Goal: Communication & Community: Answer question/provide support

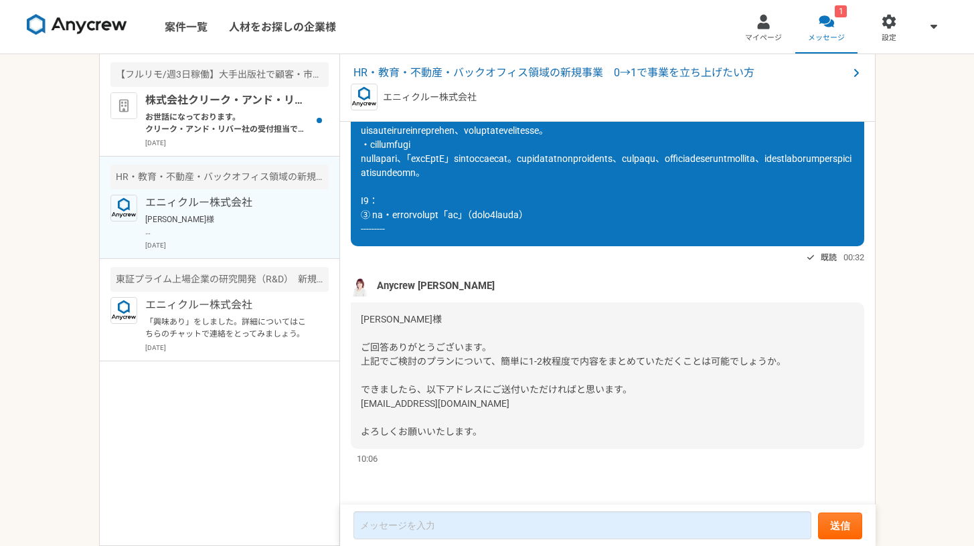
click at [482, 415] on div "[PERSON_NAME]様 ご回答ありがとうございます。 上記でご検討のプランについて、簡単に1-2枚程度で内容をまとめていただくことは可能でしょうか。 で…" at bounding box center [607, 375] width 513 height 147
drag, startPoint x: 366, startPoint y: 406, endPoint x: 394, endPoint y: 404, distance: 27.5
click at [394, 404] on span "[PERSON_NAME]様 ご回答ありがとうございます。 上記でご検討のプランについて、簡単に1-2枚程度で内容をまとめていただくことは可能でしょうか。 で…" at bounding box center [573, 375] width 425 height 123
click at [540, 369] on div "[PERSON_NAME]様 ご回答ありがとうございます。 上記でご検討のプランについて、簡単に1-2枚程度で内容をまとめていただくことは可能でしょうか。 で…" at bounding box center [607, 375] width 513 height 147
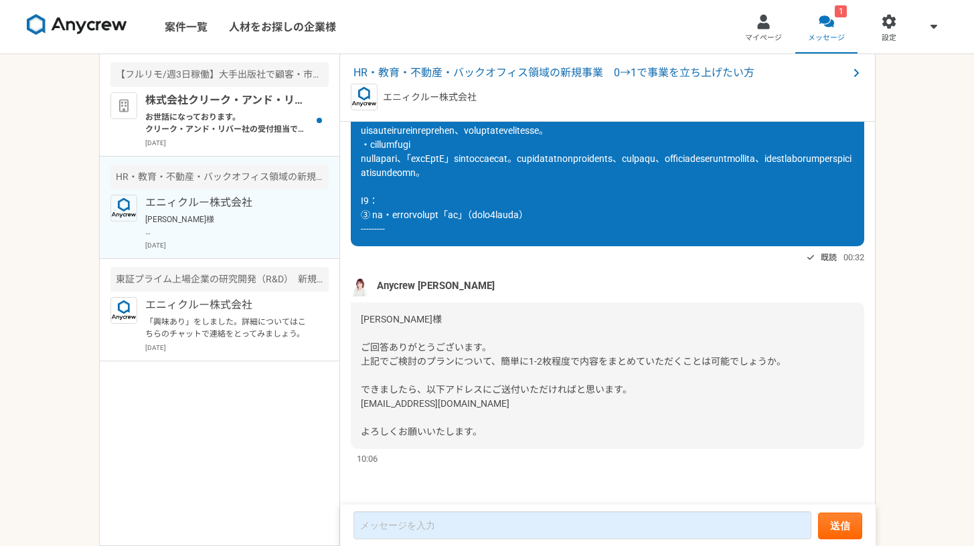
scroll to position [788, 0]
click at [215, 99] on p "株式会社クリーク・アンド・リバー社" at bounding box center [227, 100] width 165 height 16
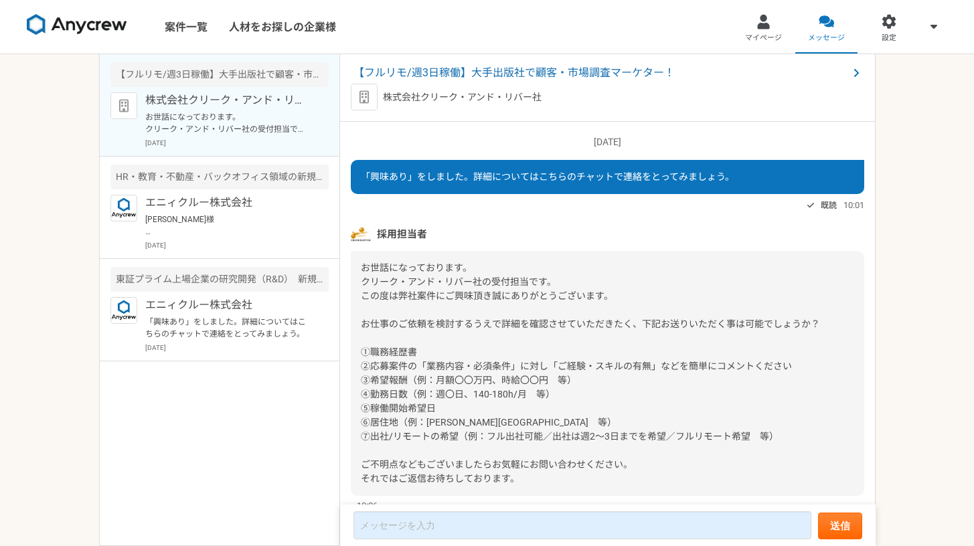
scroll to position [46, 0]
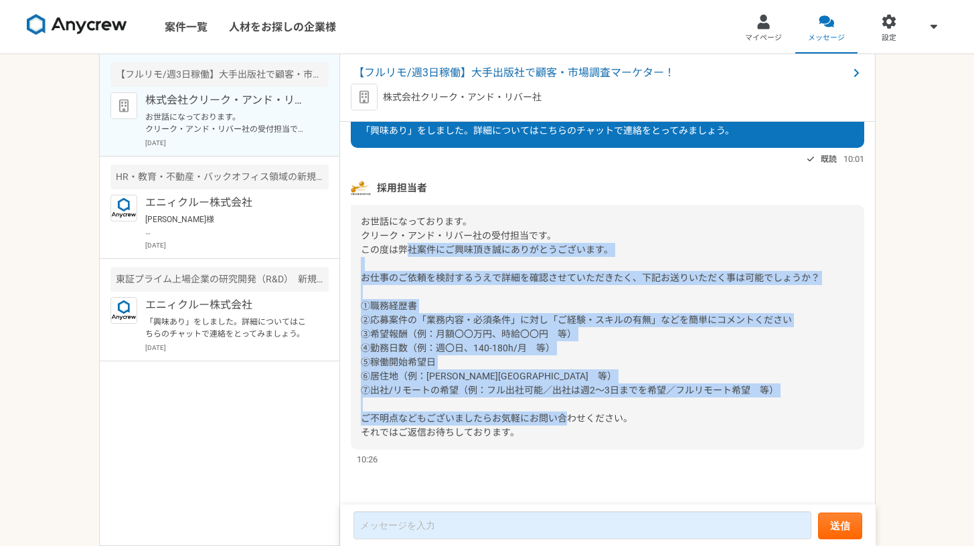
drag, startPoint x: 406, startPoint y: 248, endPoint x: 642, endPoint y: 434, distance: 300.2
click at [642, 434] on div "お世話になっております。 クリーク・アンド・リバー社の受付担当です。 この度は弊社案件にご興味頂き誠にありがとうございます。 お仕事のご依頼を検討するうえで詳…" at bounding box center [607, 327] width 513 height 245
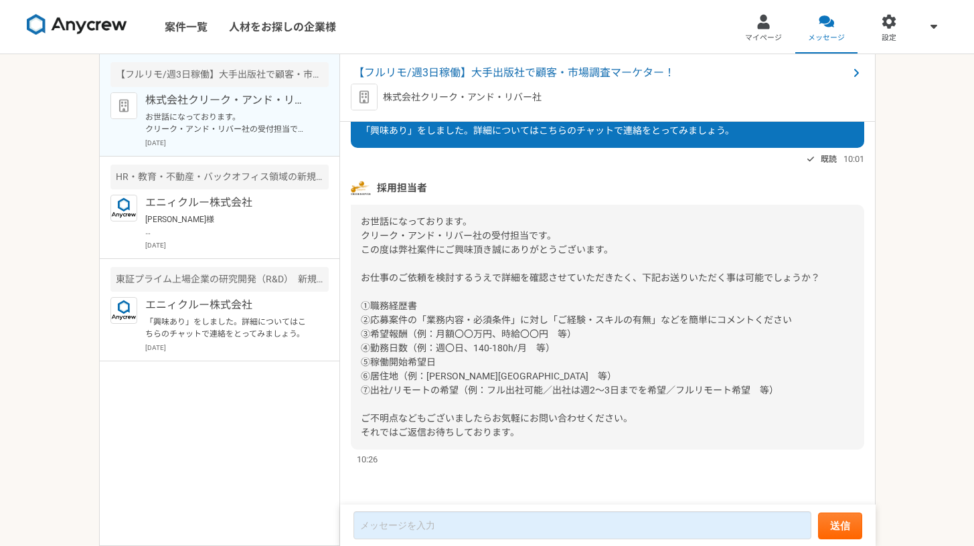
scroll to position [0, 0]
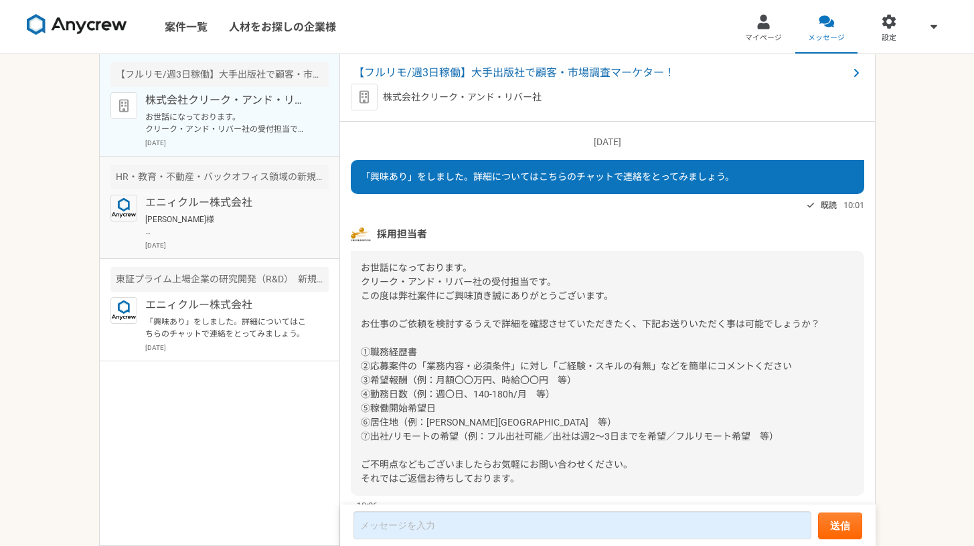
click at [215, 227] on p "[PERSON_NAME]様 ご回答ありがとうございます。 上記でご検討のプランについて、簡単に1-2枚程度で内容をまとめていただくことは可能でしょうか。 で…" at bounding box center [227, 225] width 165 height 24
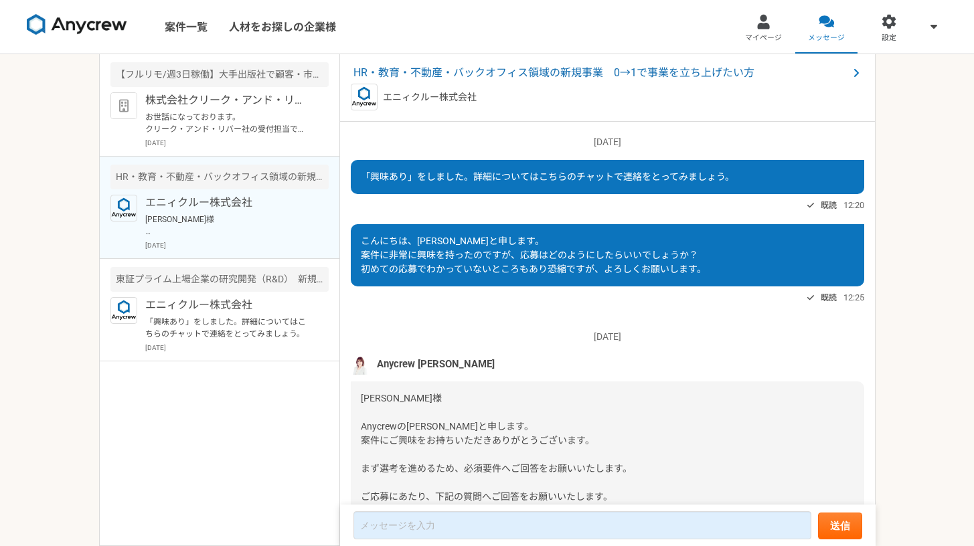
scroll to position [788, 0]
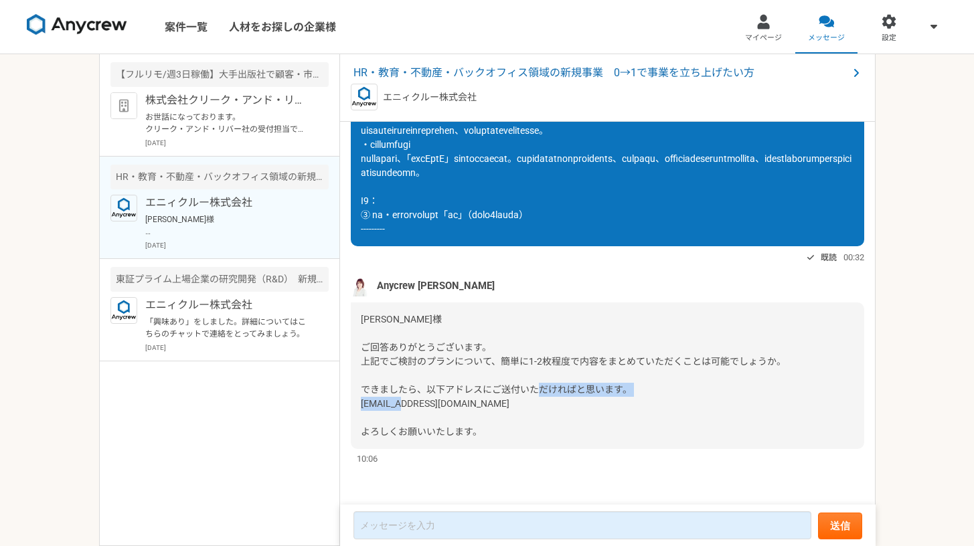
drag, startPoint x: 362, startPoint y: 406, endPoint x: 455, endPoint y: 406, distance: 93.0
click at [455, 406] on span "[PERSON_NAME]様 ご回答ありがとうございます。 上記でご検討のプランについて、簡単に1-2枚程度で内容をまとめていただくことは可能でしょうか。 で…" at bounding box center [573, 375] width 425 height 123
copy span "[EMAIL_ADDRESS][DOMAIN_NAME]"
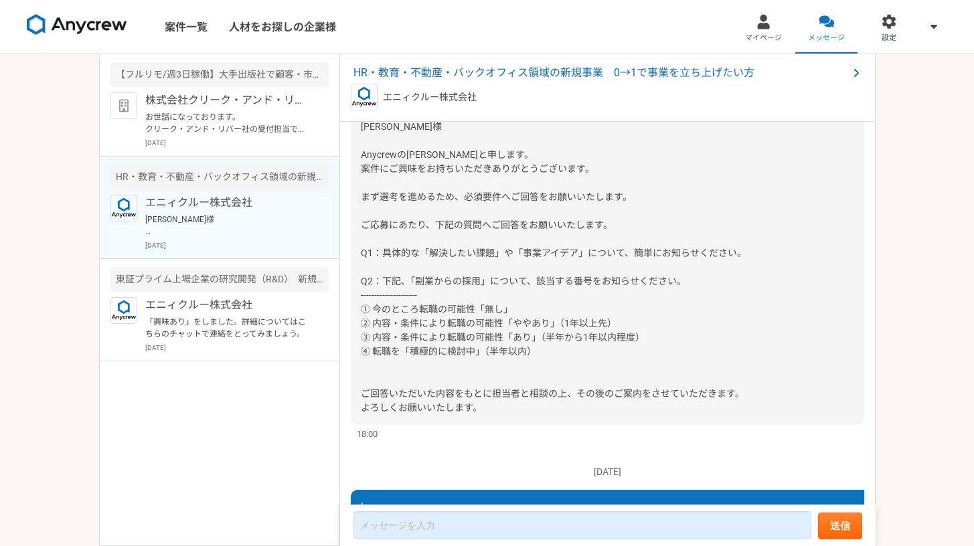
scroll to position [0, 0]
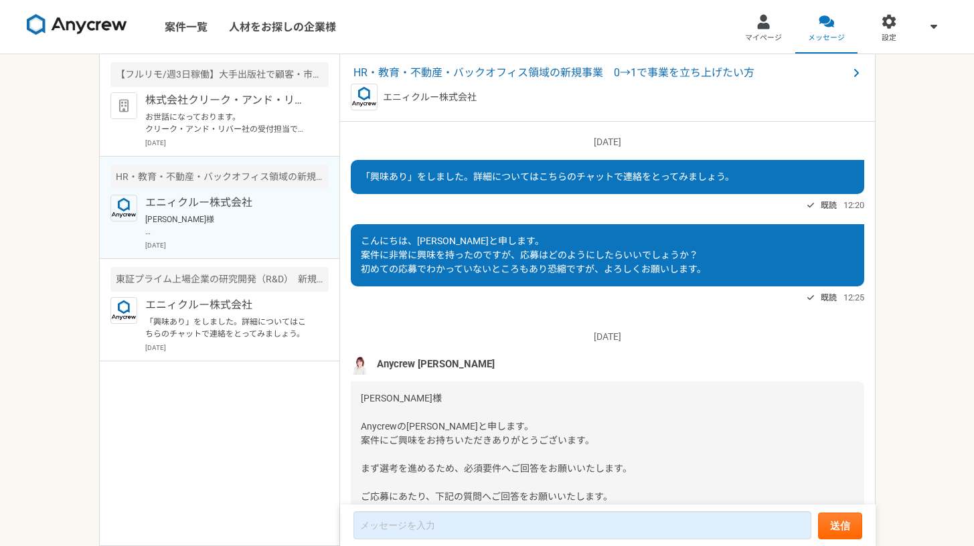
click at [357, 363] on img at bounding box center [361, 365] width 20 height 20
drag, startPoint x: 438, startPoint y: 367, endPoint x: 379, endPoint y: 367, distance: 58.9
click at [379, 367] on span "Anycrew [PERSON_NAME]" at bounding box center [436, 364] width 118 height 15
copy span "Anycrew [PERSON_NAME]"
click at [254, 128] on p "お世話になっております。 クリーク・アンド・リバー社の受付担当です。 この度は弊社案件にご興味頂き誠にありがとうございます。 お仕事のご依頼を検討するうえで詳…" at bounding box center [227, 123] width 165 height 24
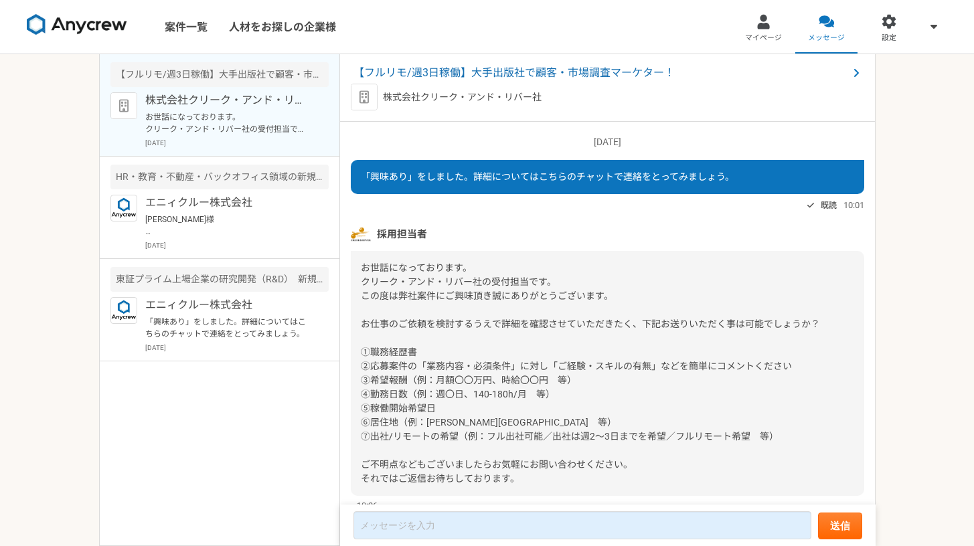
scroll to position [46, 0]
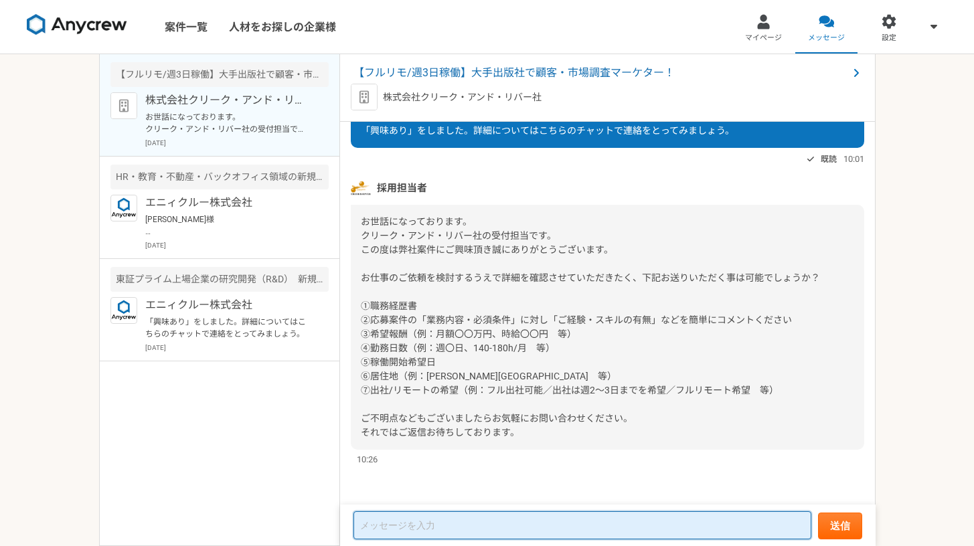
click at [509, 520] on textarea at bounding box center [582, 525] width 458 height 28
type textarea "s"
type textarea "も"
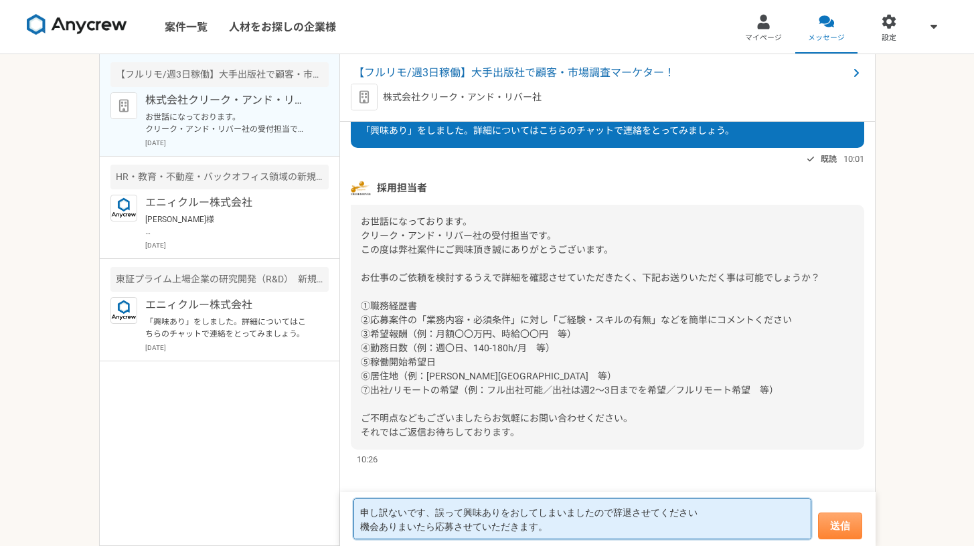
type textarea "申し訳ないです、誤って興味ありをおしてしまいましたので辞退させてください 機会ありまいたら応募させていただきます。"
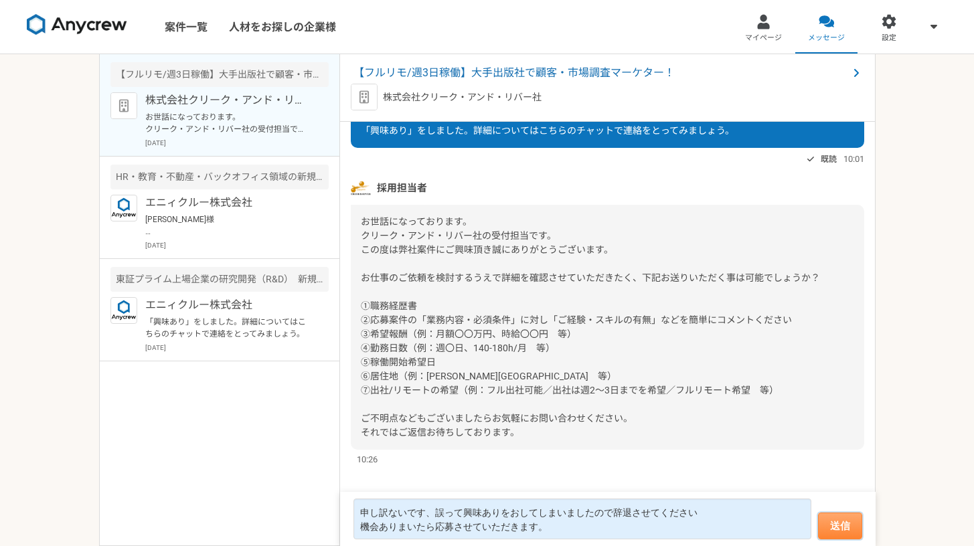
click at [824, 522] on button "送信" at bounding box center [840, 526] width 44 height 27
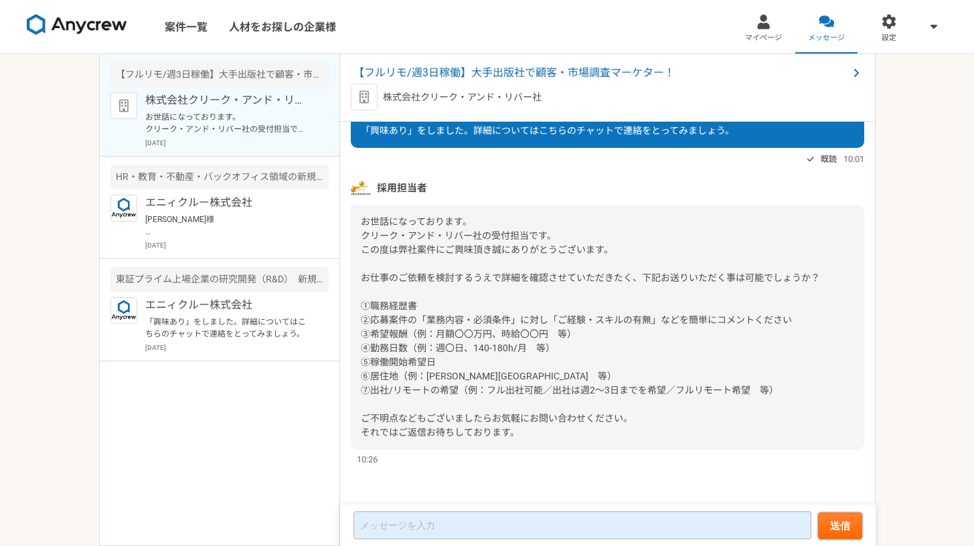
scroll to position [120, 0]
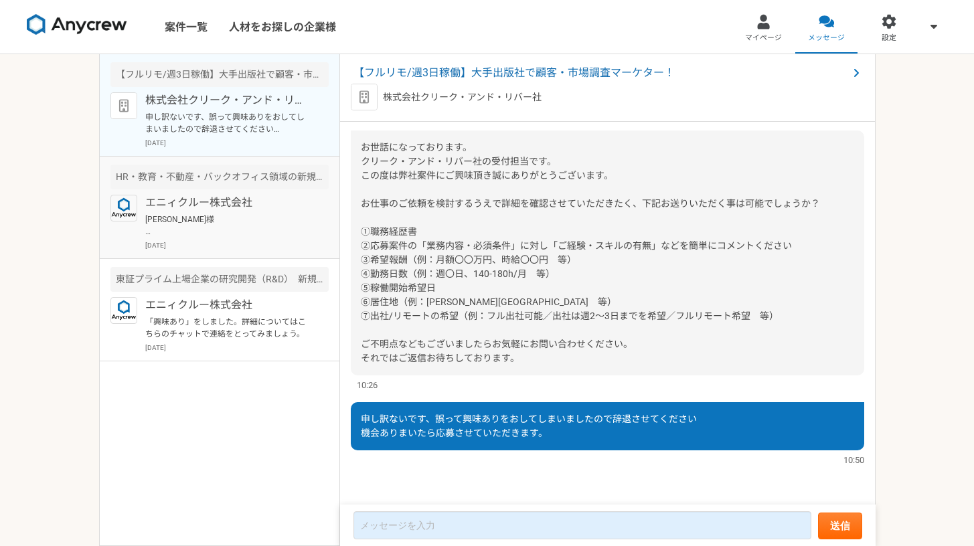
click at [196, 219] on p "[PERSON_NAME]様 ご回答ありがとうございます。 上記でご検討のプランについて、簡単に1-2枚程度で内容をまとめていただくことは可能でしょうか。 で…" at bounding box center [227, 225] width 165 height 24
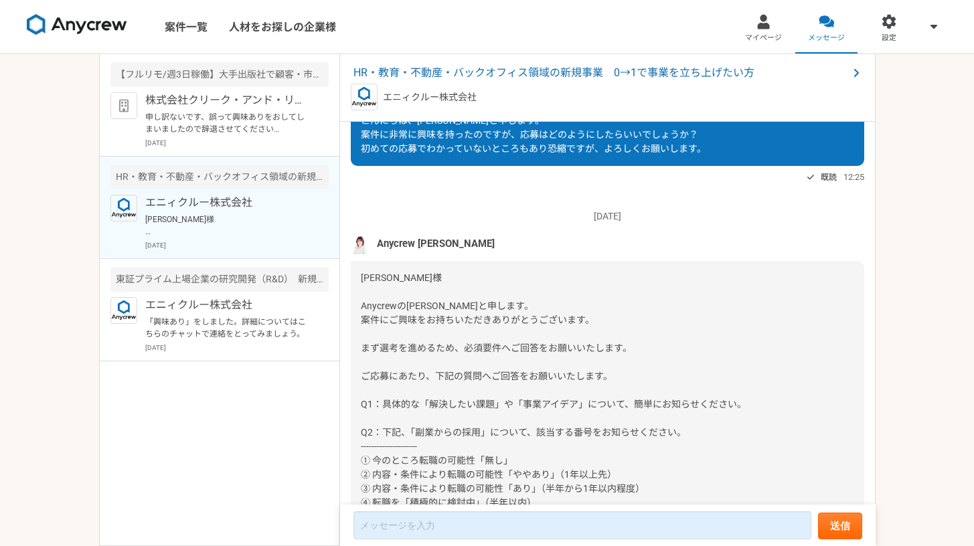
scroll to position [788, 0]
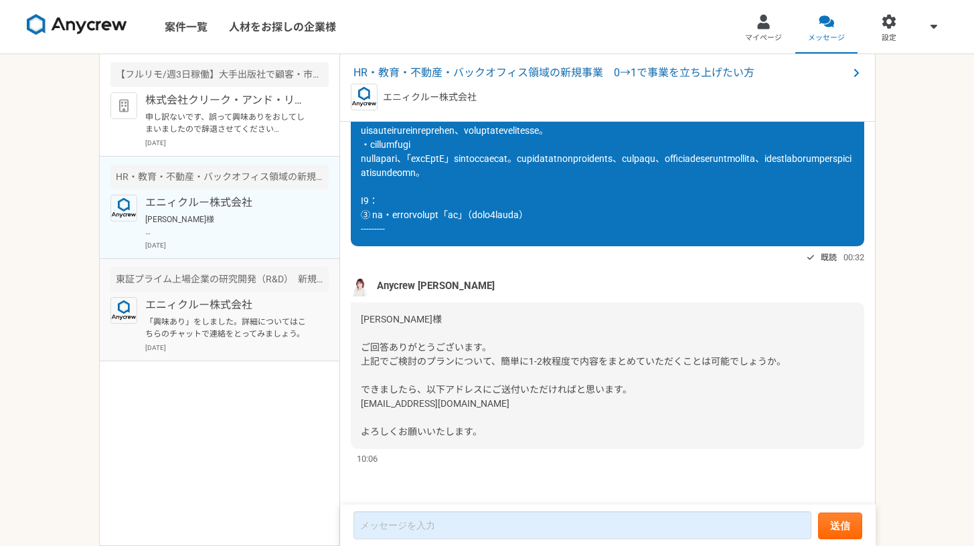
click at [232, 319] on p "「興味あり」をしました。詳細についてはこちらのチャットで連絡をとってみましょう。" at bounding box center [227, 328] width 165 height 24
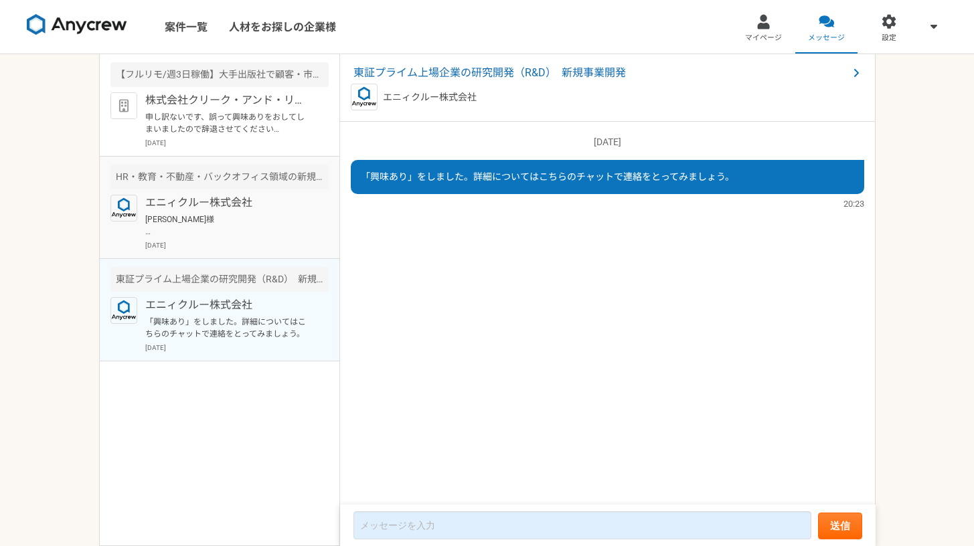
click at [163, 221] on p "[PERSON_NAME]様 ご回答ありがとうございます。 上記でご検討のプランについて、簡単に1-2枚程度で内容をまとめていただくことは可能でしょうか。 で…" at bounding box center [227, 225] width 165 height 24
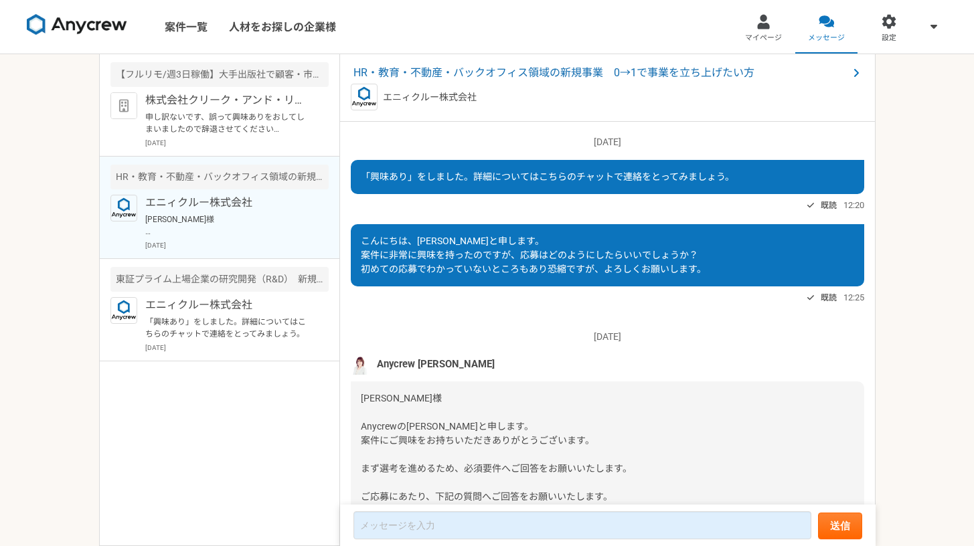
scroll to position [788, 0]
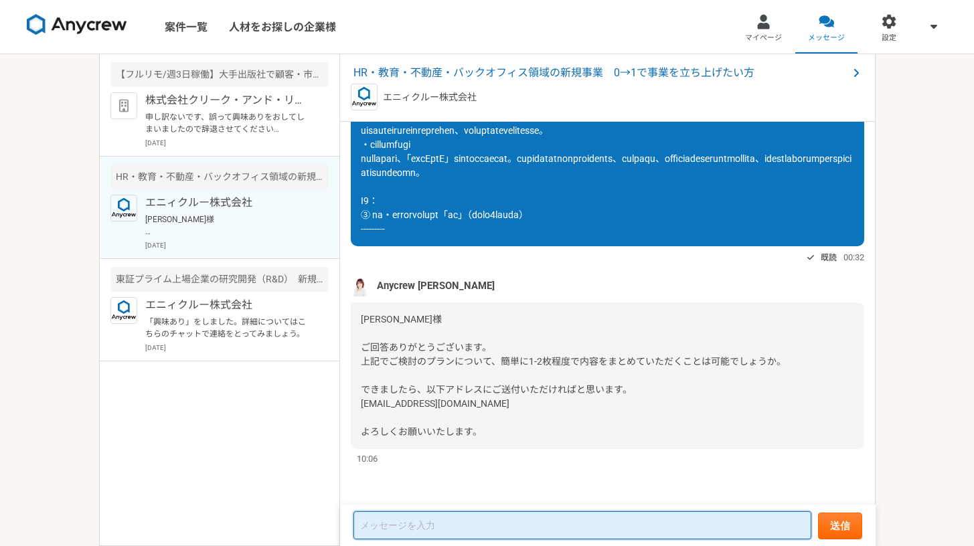
click at [481, 535] on textarea at bounding box center [582, 525] width 458 height 28
type textarea "り"
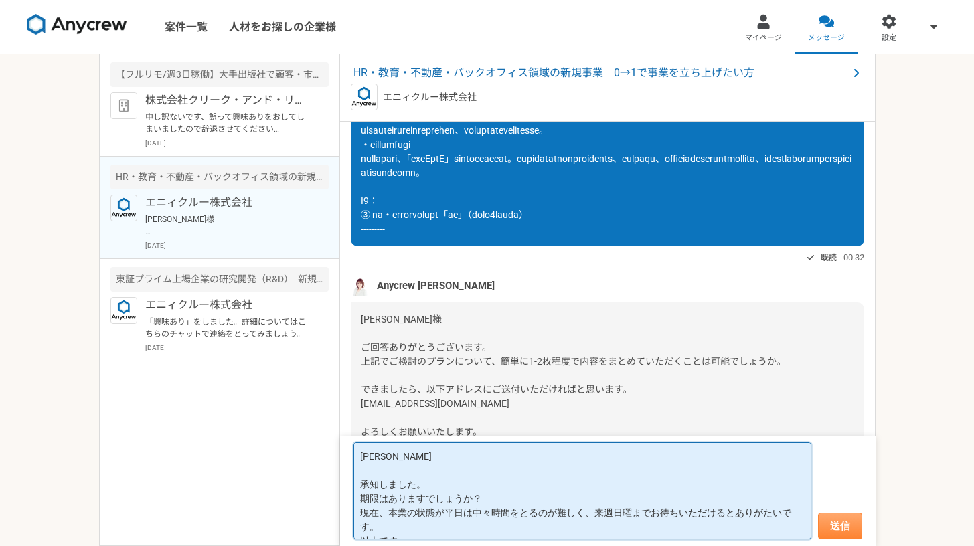
type textarea "[PERSON_NAME] 承知しました。 期限はありますでしょうか？ 現在、本業の状態が平日は中々時間をとるのが難しく、来週日曜までお待ちいただけるとありが…"
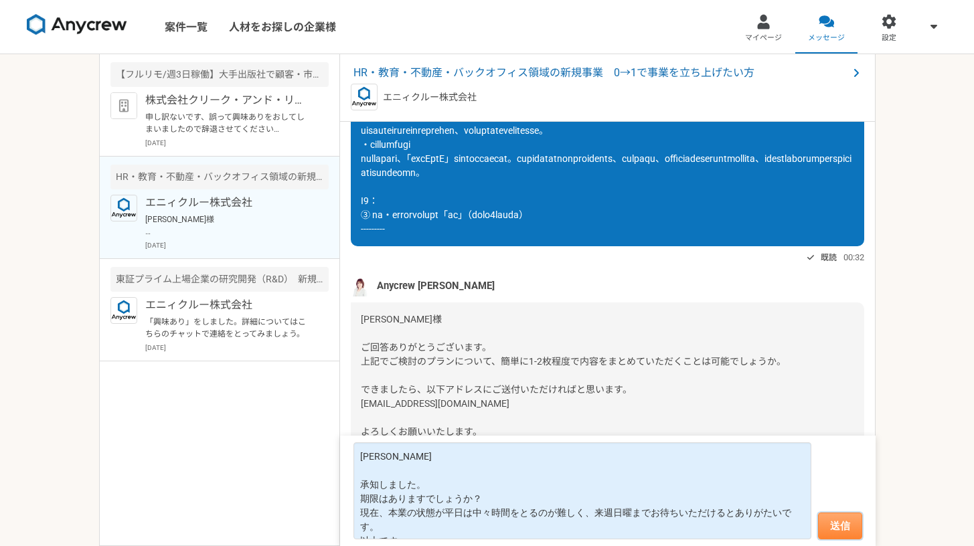
click at [859, 519] on button "送信" at bounding box center [840, 526] width 44 height 27
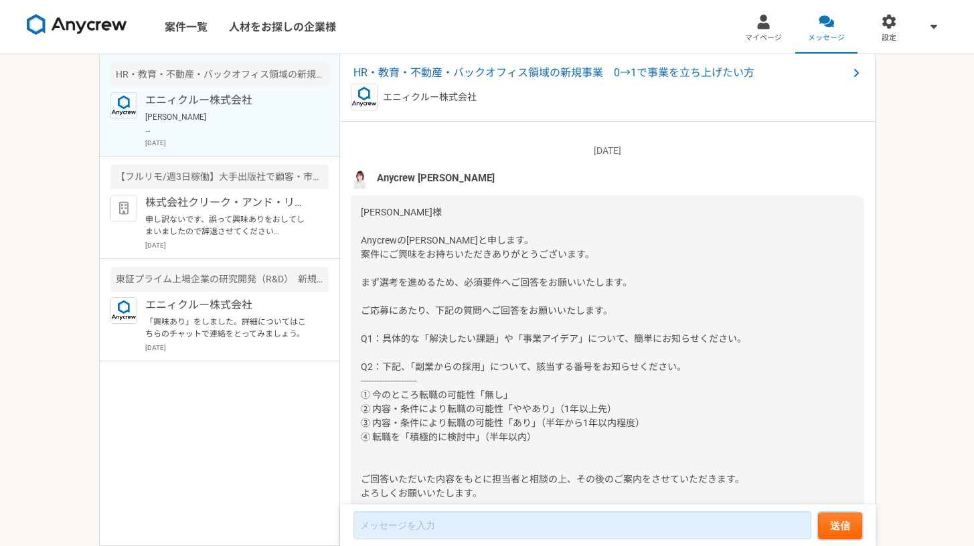
scroll to position [0, 0]
